Goal: Information Seeking & Learning: Learn about a topic

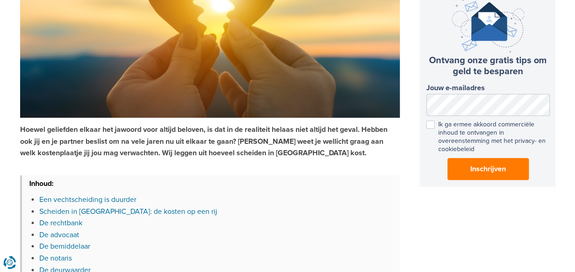
scroll to position [183, 0]
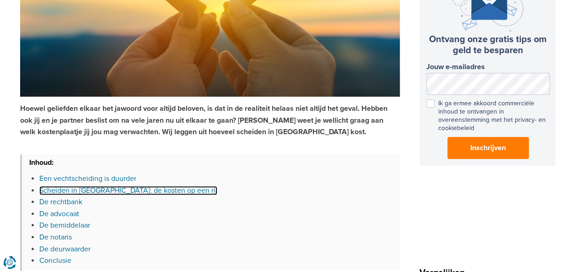
click at [136, 190] on link "Scheiden in [GEOGRAPHIC_DATA]: de kosten op een rij" at bounding box center [128, 190] width 178 height 9
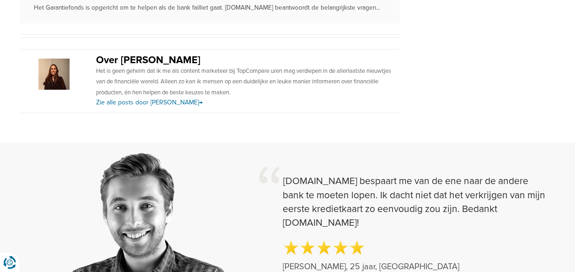
scroll to position [1391, 0]
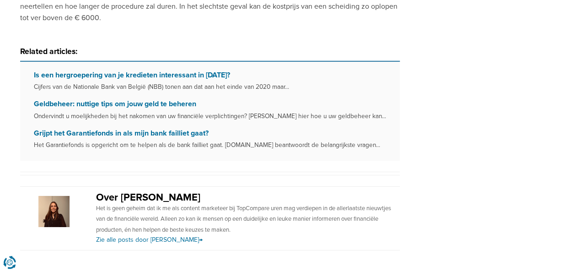
scroll to position [183, 0]
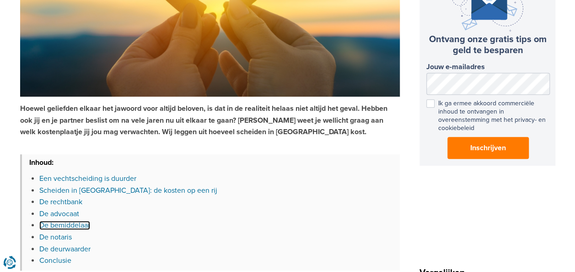
click at [59, 227] on link "De bemiddelaar" at bounding box center [64, 225] width 51 height 9
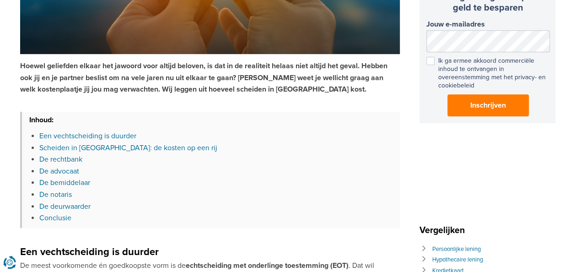
scroll to position [275, 0]
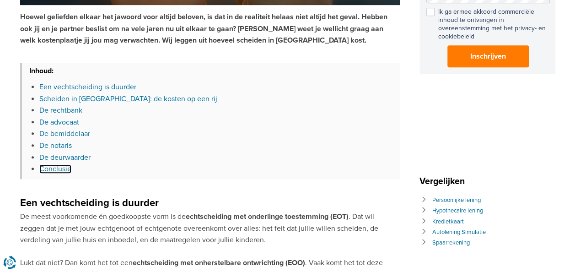
click at [51, 166] on link "Conclusie" at bounding box center [55, 168] width 32 height 9
